Goal: Information Seeking & Learning: Learn about a topic

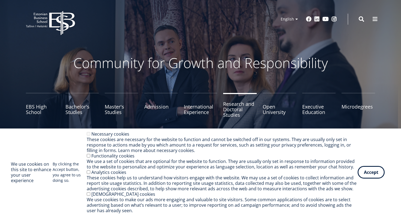
click at [239, 110] on link "Research and Doctoral Studies" at bounding box center [240, 106] width 34 height 27
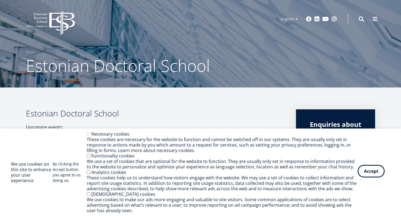
click at [365, 171] on button "Accept" at bounding box center [371, 171] width 27 height 13
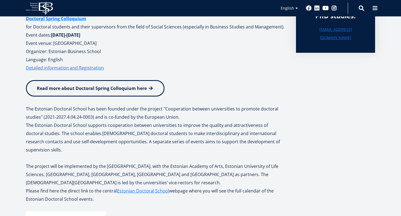
scroll to position [125, 0]
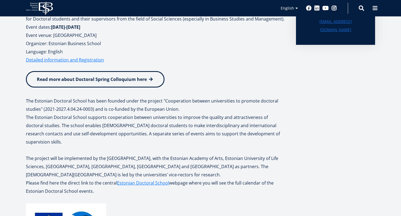
click at [155, 83] on link "Read more about Doctoral Spring Colloquium here" at bounding box center [95, 79] width 139 height 16
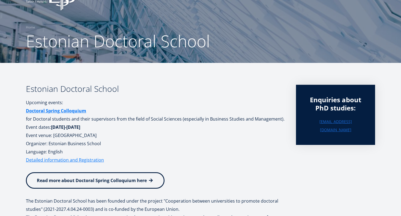
scroll to position [0, 0]
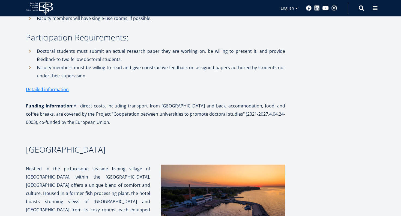
scroll to position [221, 0]
